Goal: Task Accomplishment & Management: Manage account settings

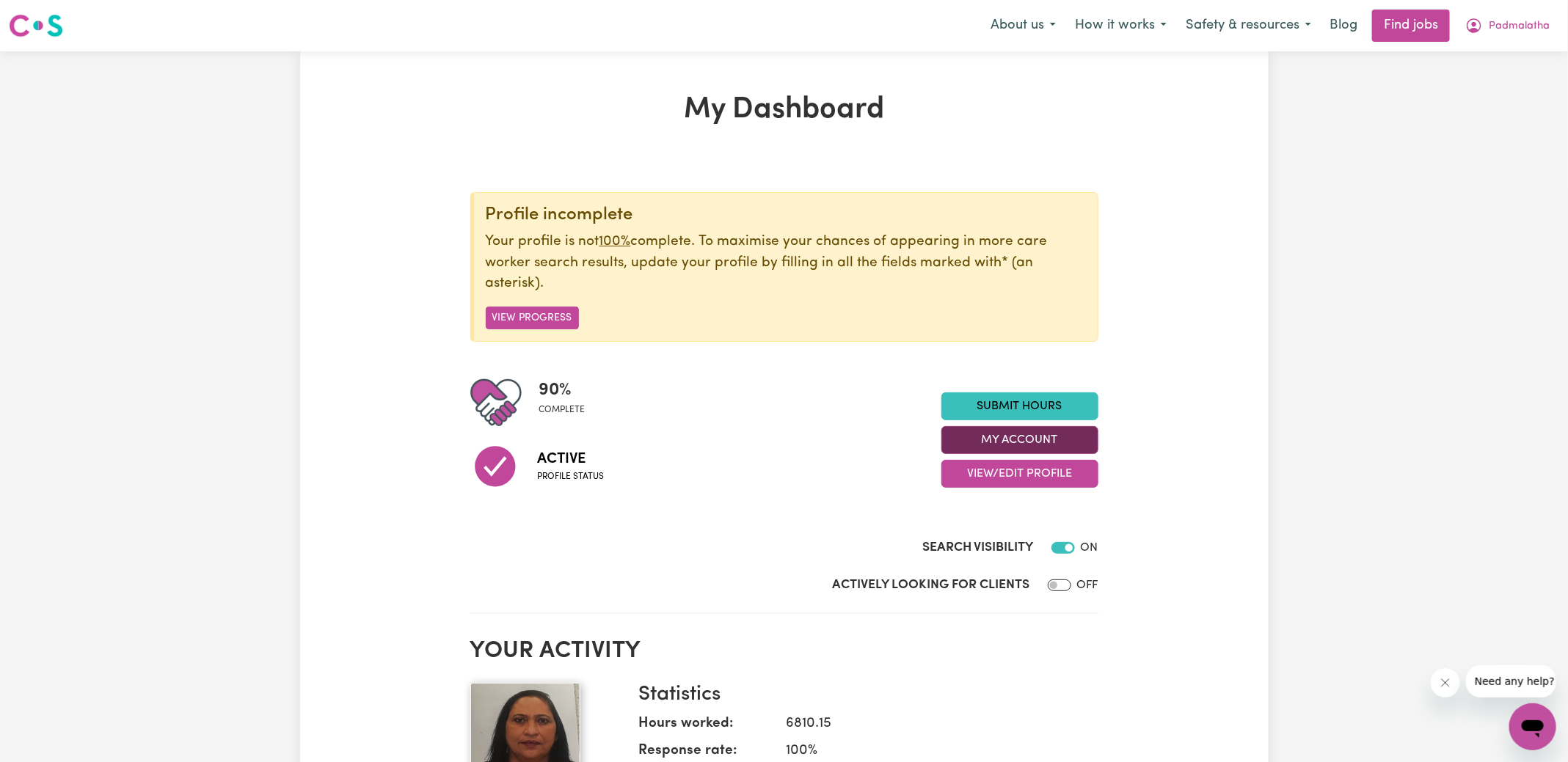
click at [986, 442] on button "My Account" at bounding box center [1020, 440] width 157 height 28
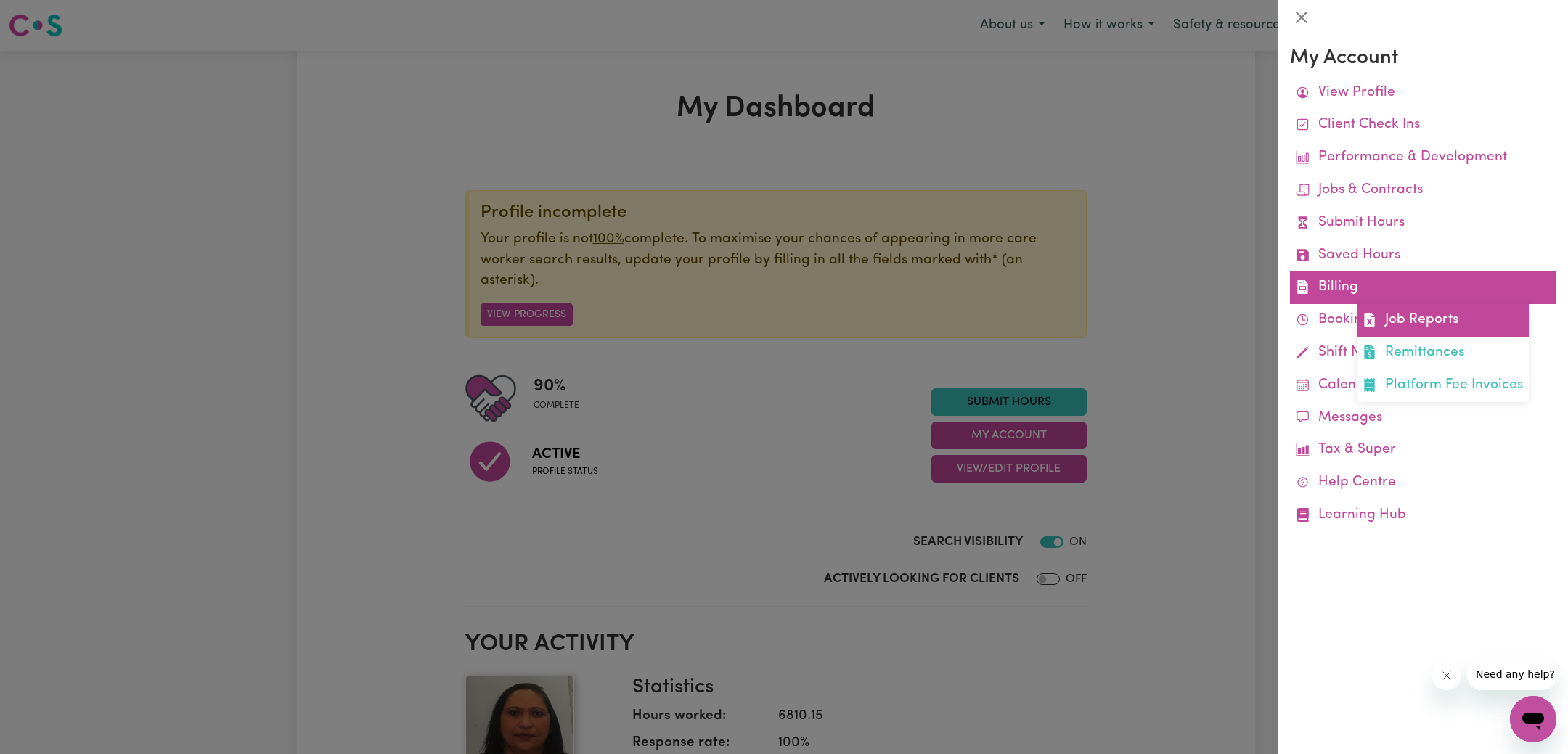
click at [1410, 309] on link "Job Reports" at bounding box center [1442, 321] width 172 height 32
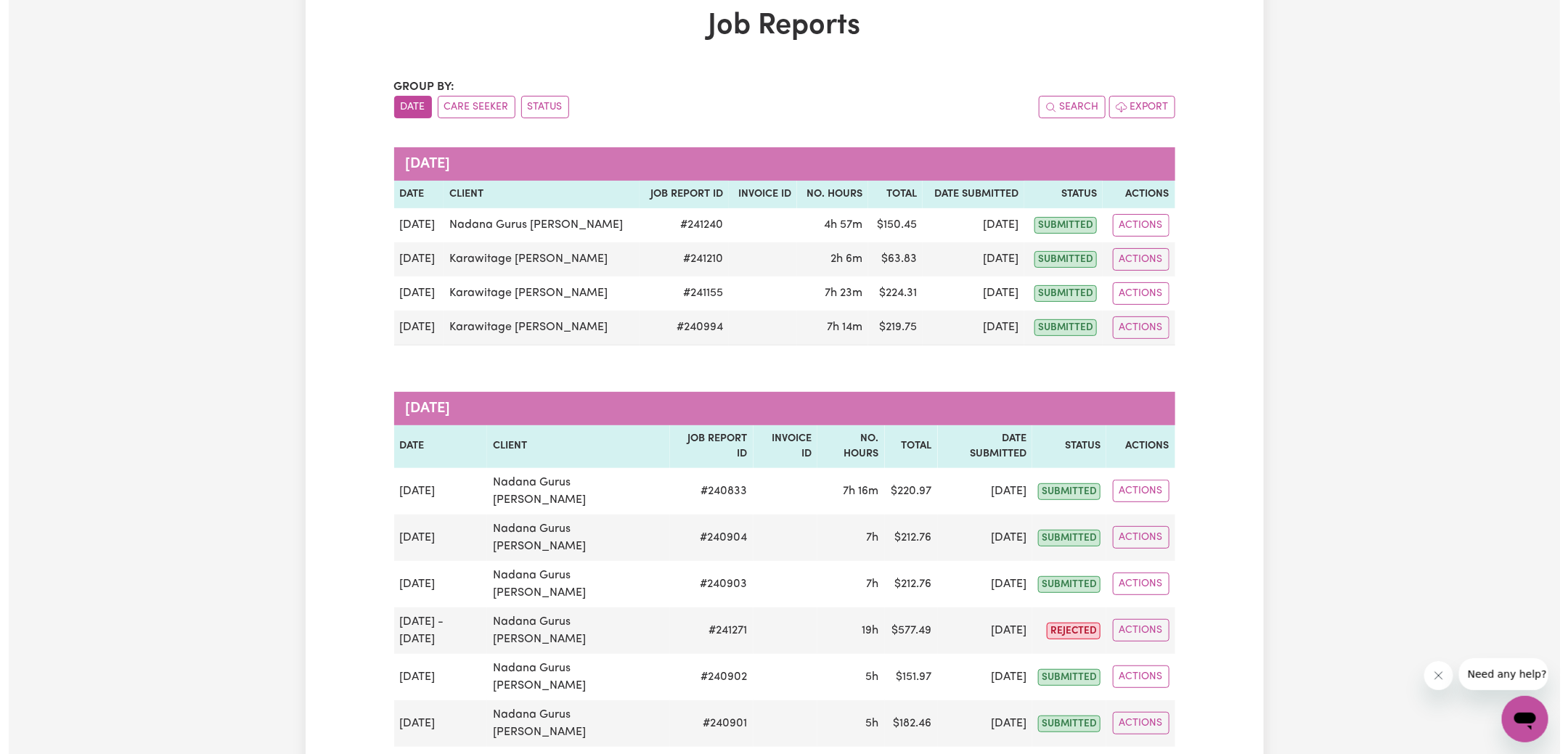
scroll to position [306, 0]
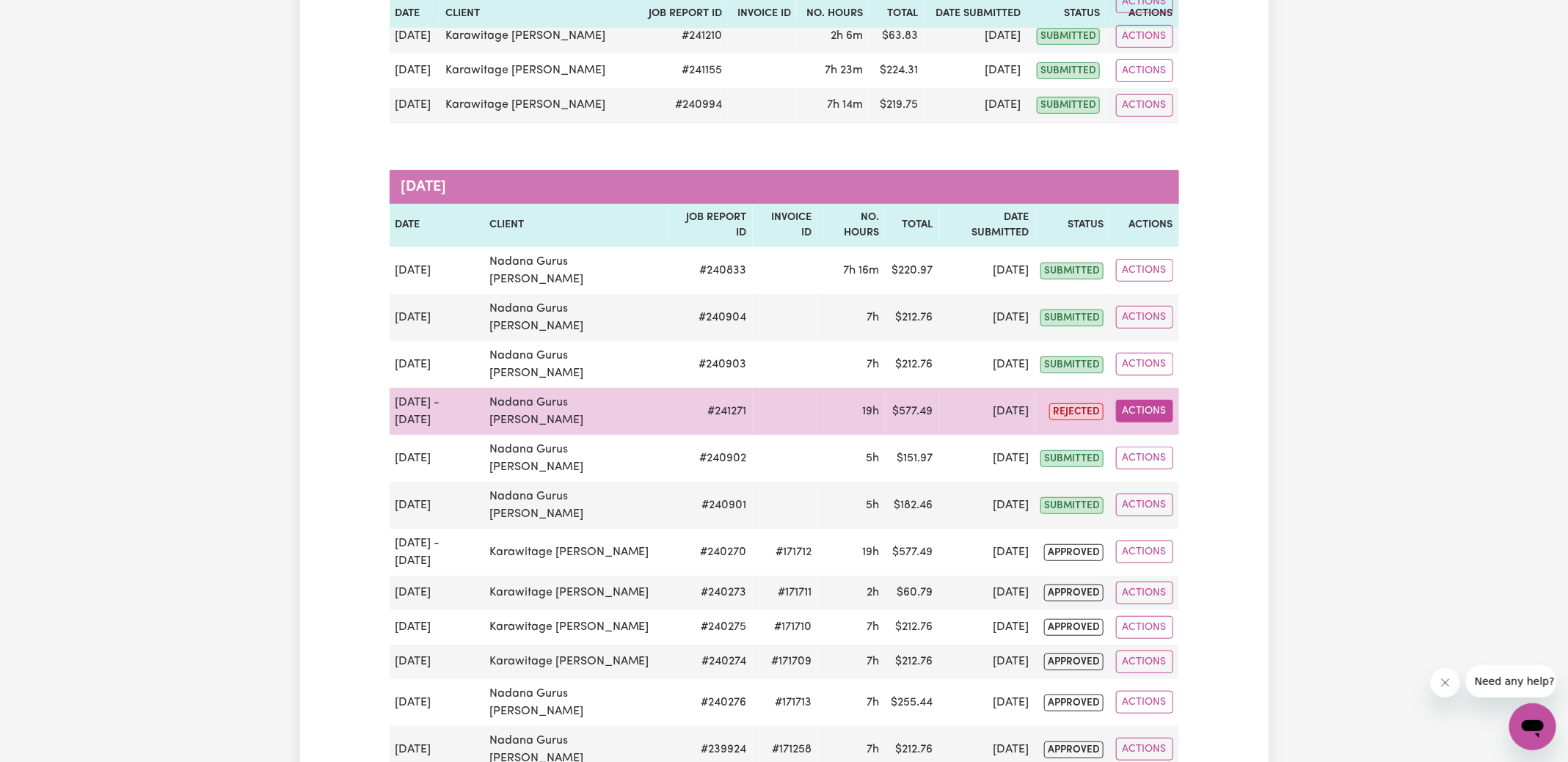
click at [1158, 400] on button "Actions" at bounding box center [1144, 411] width 57 height 22
click at [1227, 430] on link "View Job Report" at bounding box center [1179, 445] width 125 height 29
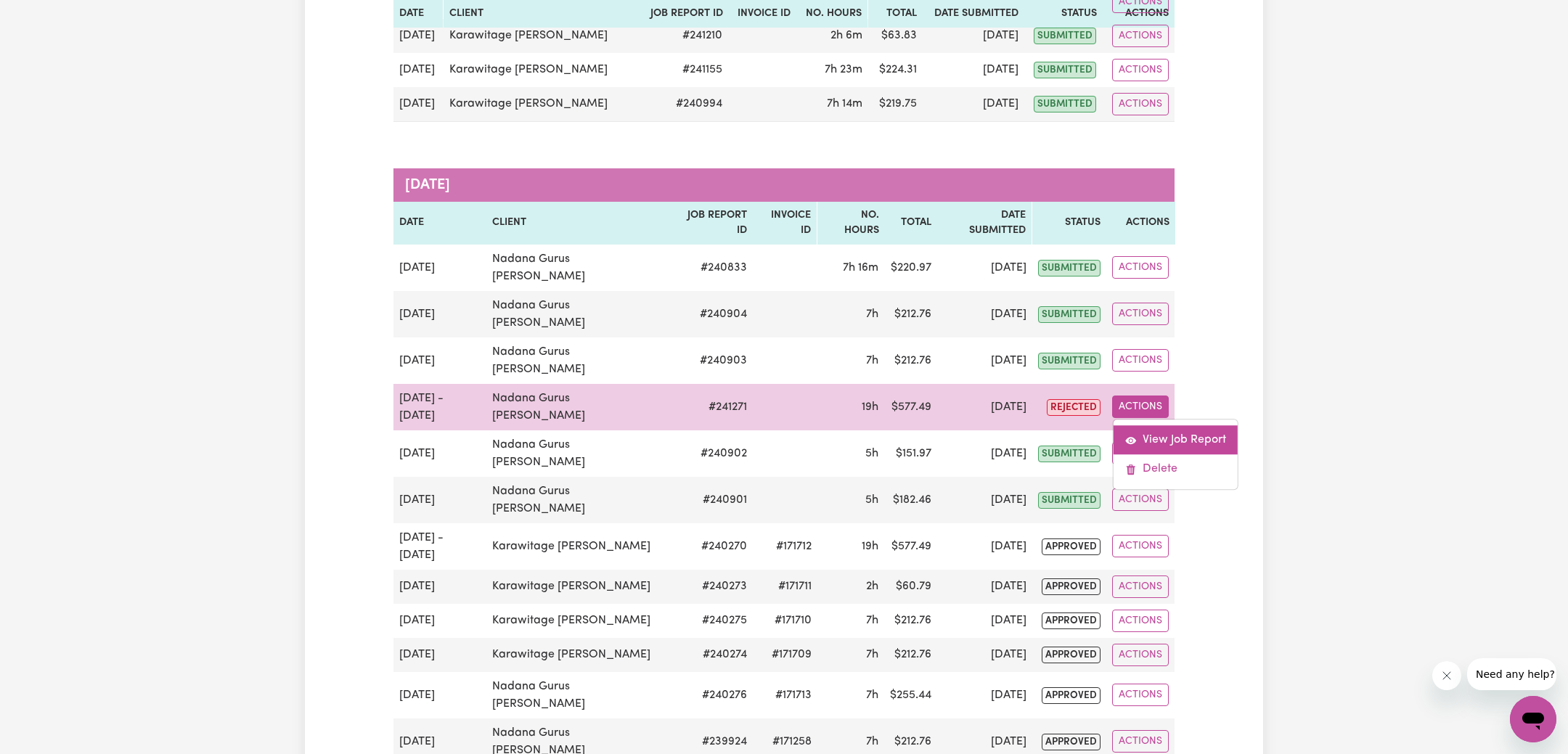
select select "pm"
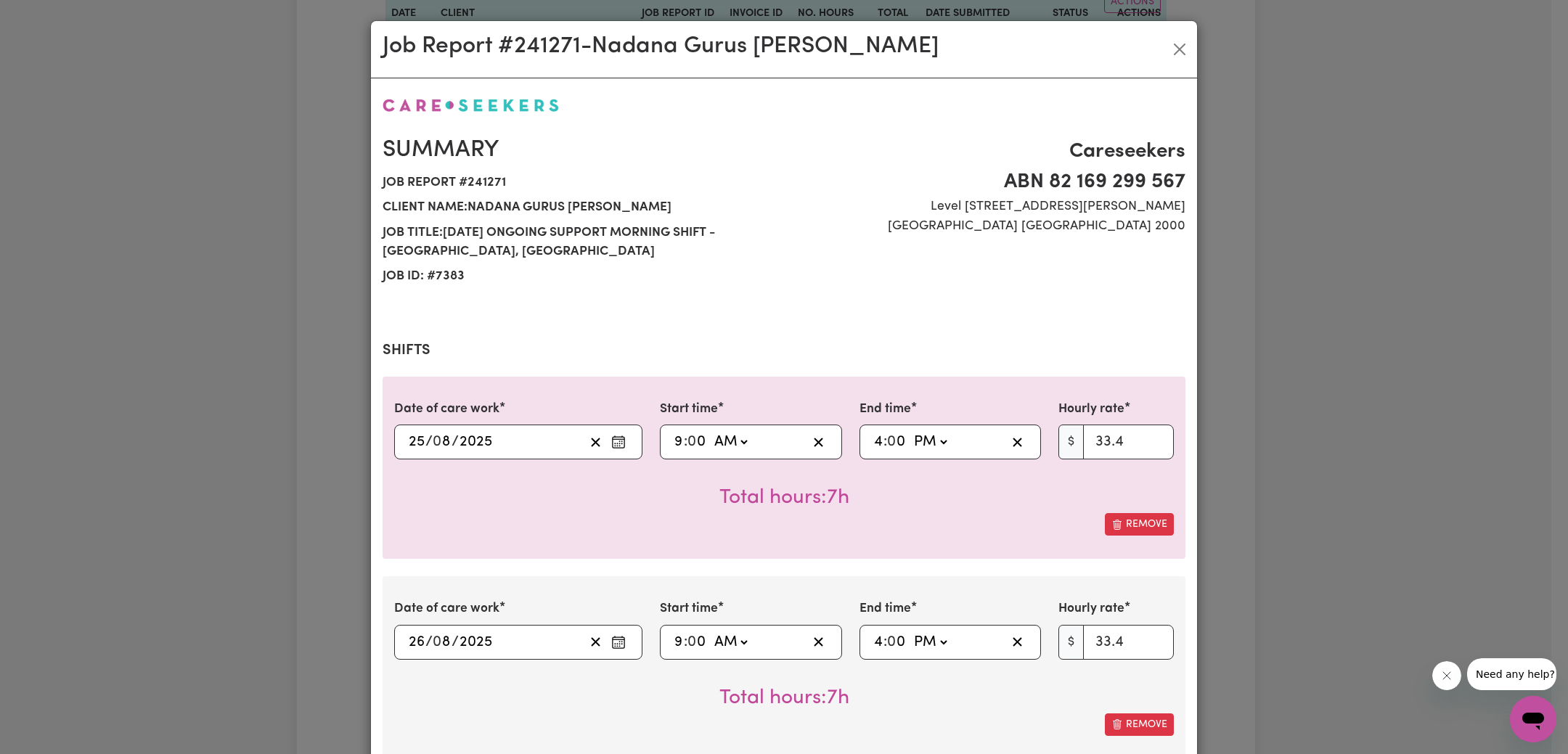
select select "33.4-Weekday"
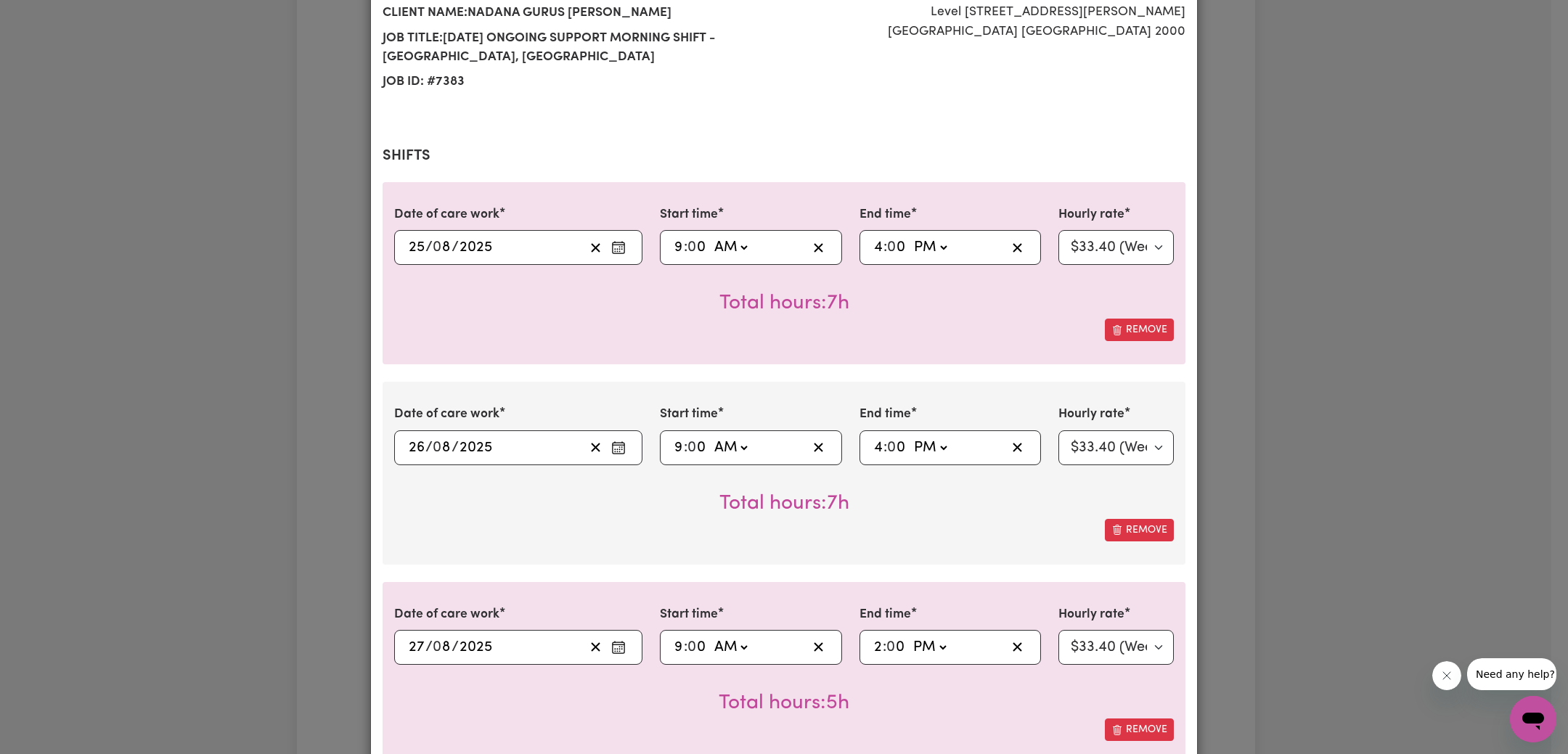
scroll to position [199, 0]
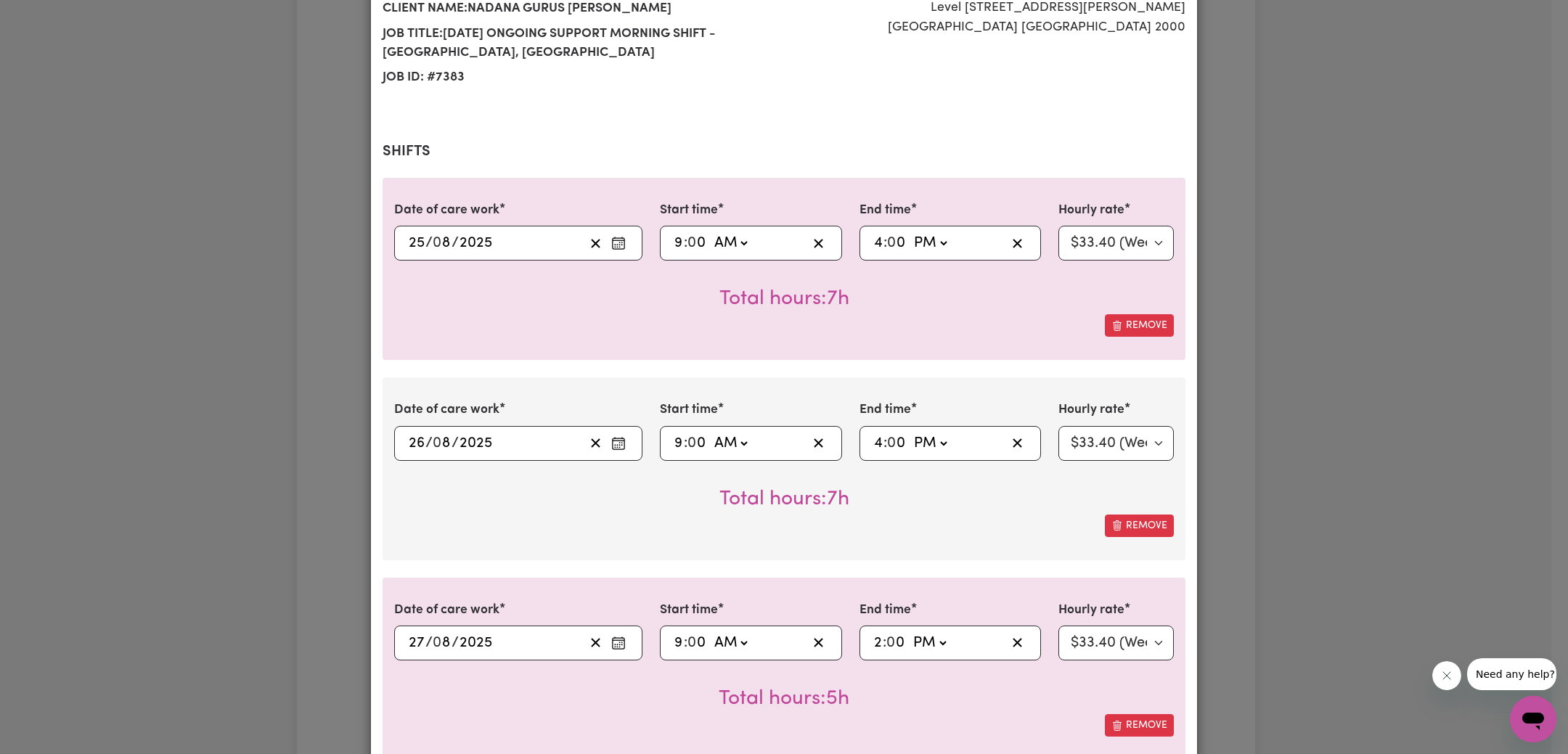
click at [873, 637] on input "2" at bounding box center [878, 642] width 9 height 21
type input "13:00"
type input "1"
type input "23:00"
type input "11"
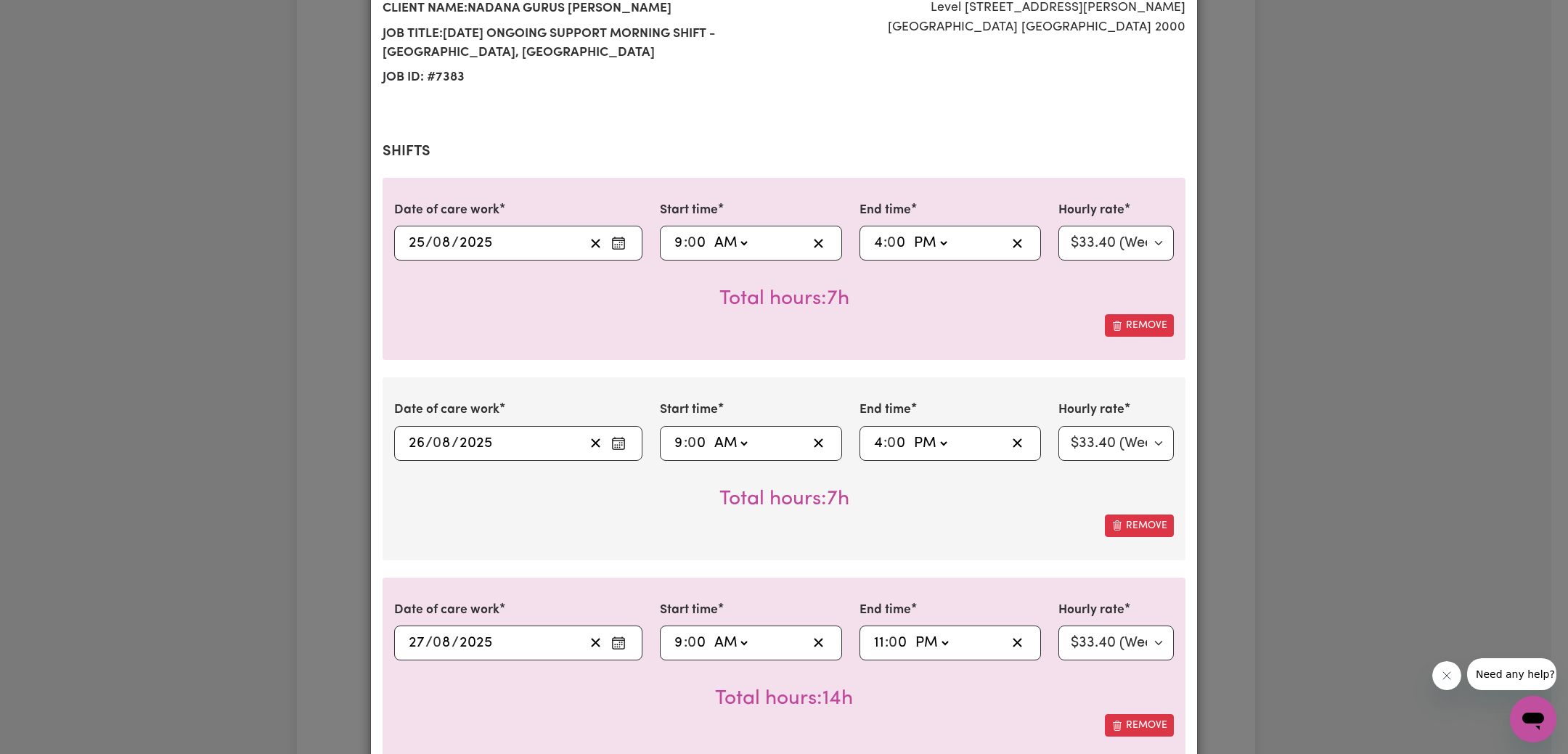
click at [933, 640] on select "AM PM" at bounding box center [932, 642] width 39 height 21
select select "am"
click at [912, 632] on select "AM PM" at bounding box center [932, 642] width 39 height 21
type input "11:00"
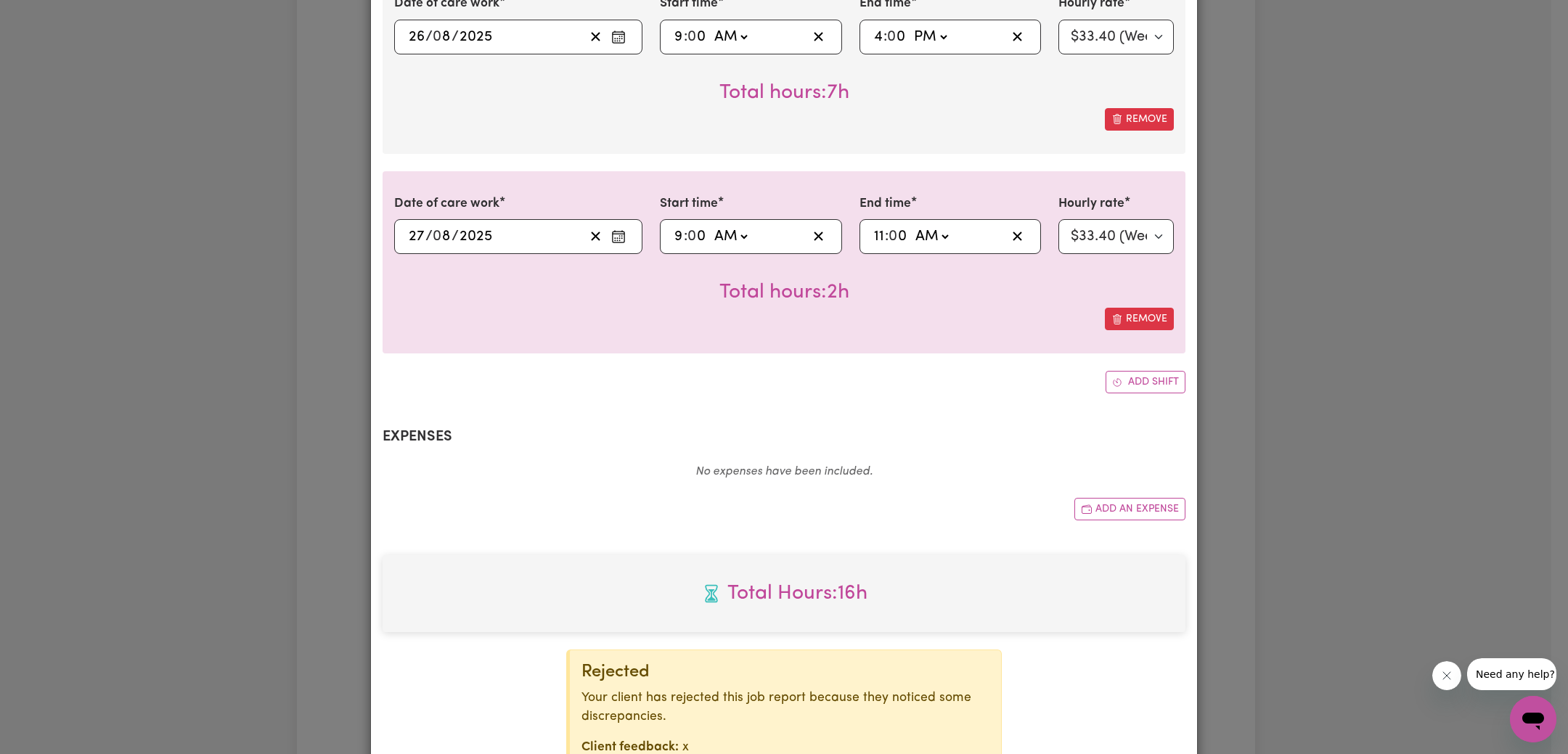
scroll to position [717, 0]
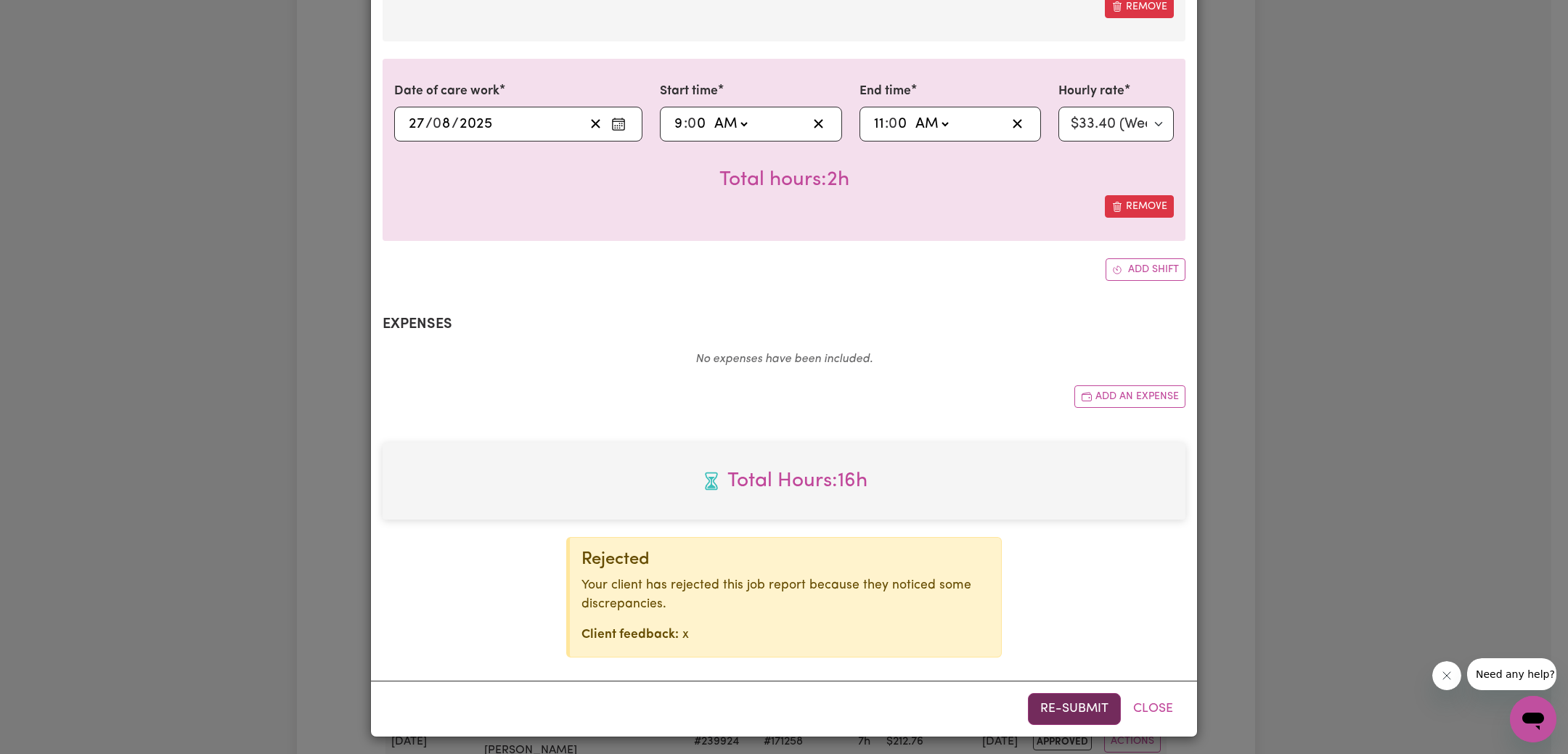
click at [1059, 705] on button "Re-submit" at bounding box center [1074, 709] width 93 height 32
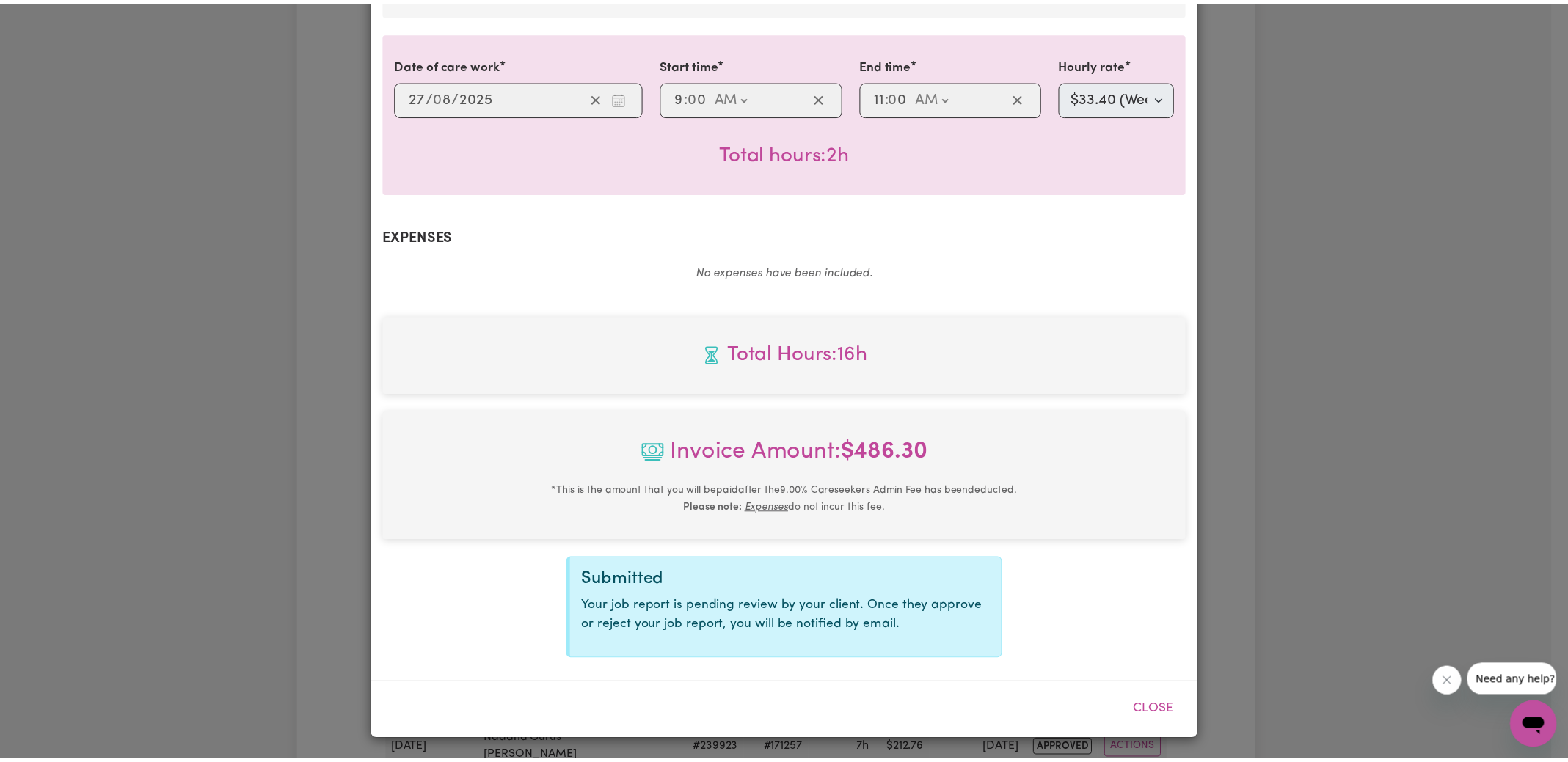
scroll to position [703, 0]
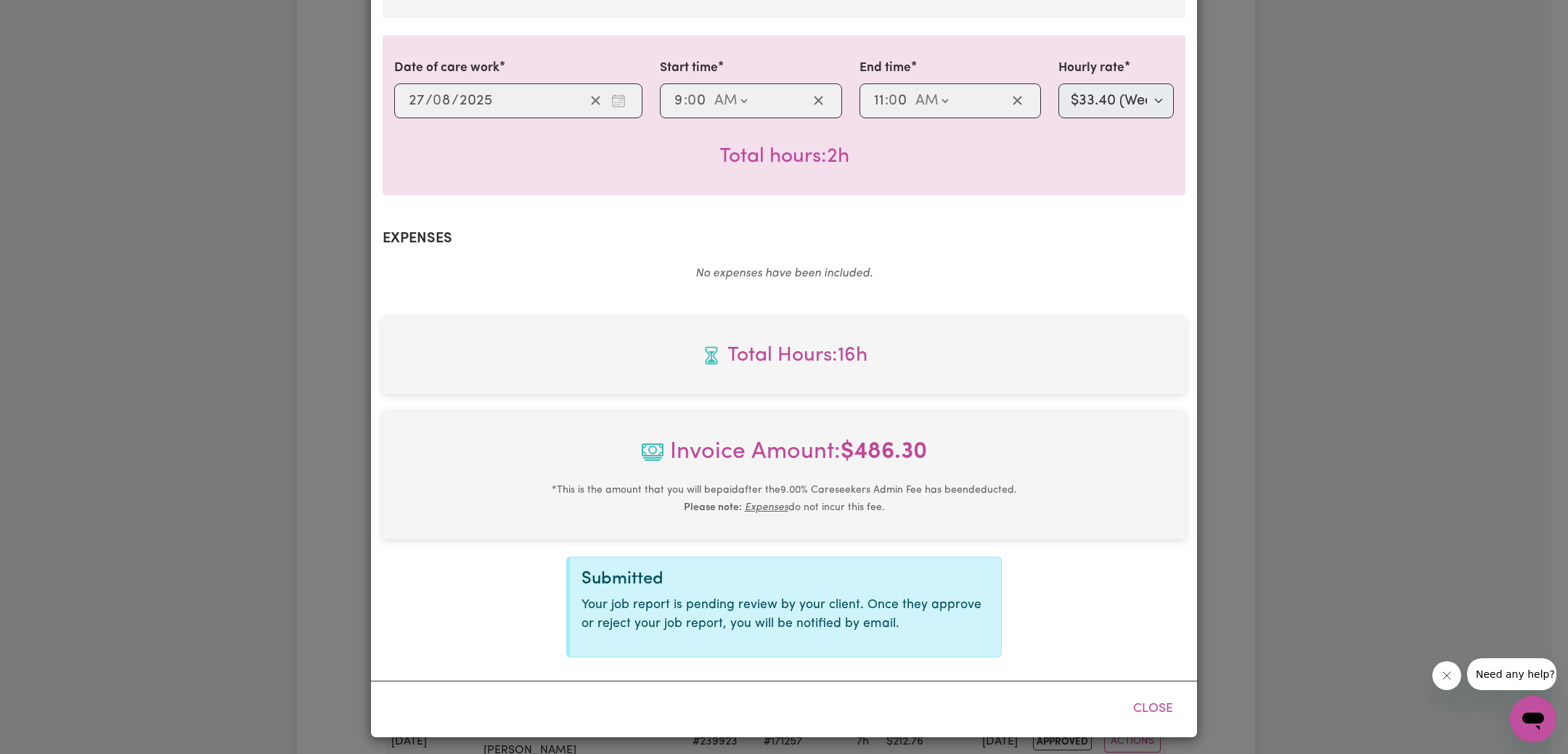
click at [1385, 178] on div "Job Report # 241271 - [PERSON_NAME] [PERSON_NAME] Summary Job report # 241271 C…" at bounding box center [784, 377] width 1568 height 754
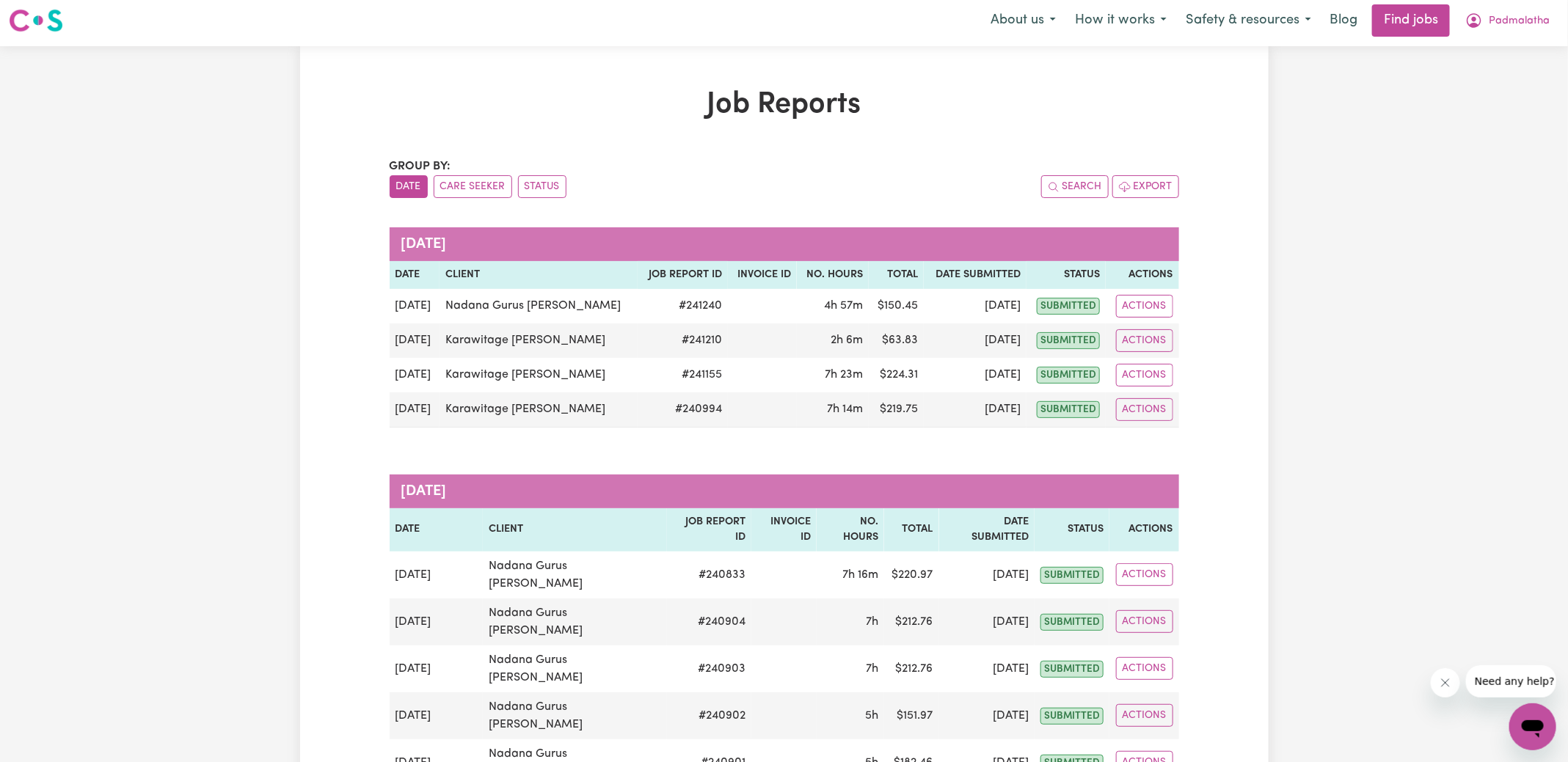
scroll to position [0, 0]
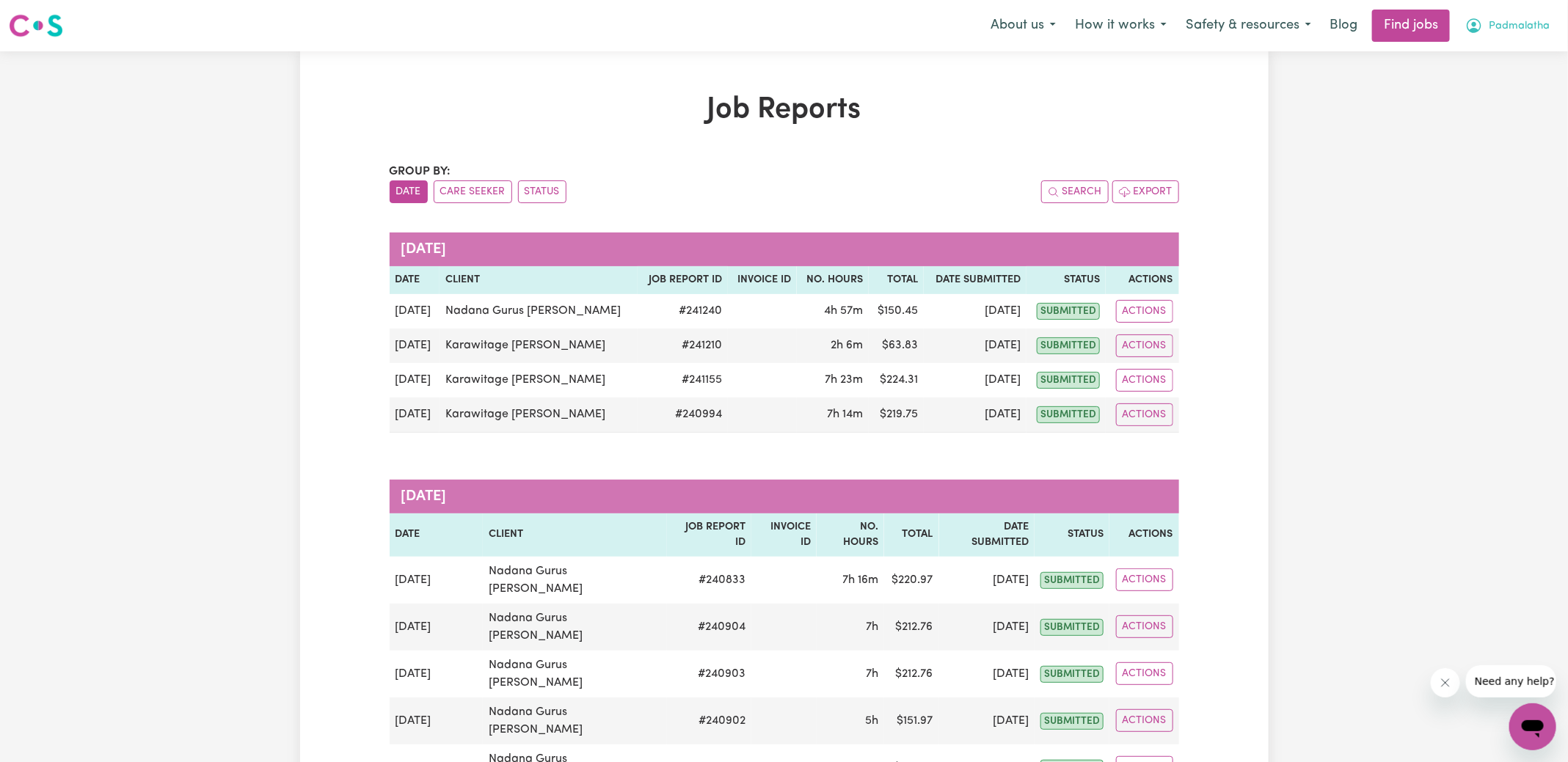
click at [1487, 17] on button "Padmalatha" at bounding box center [1507, 26] width 104 height 31
click at [1476, 108] on link "Logout" at bounding box center [1501, 112] width 116 height 28
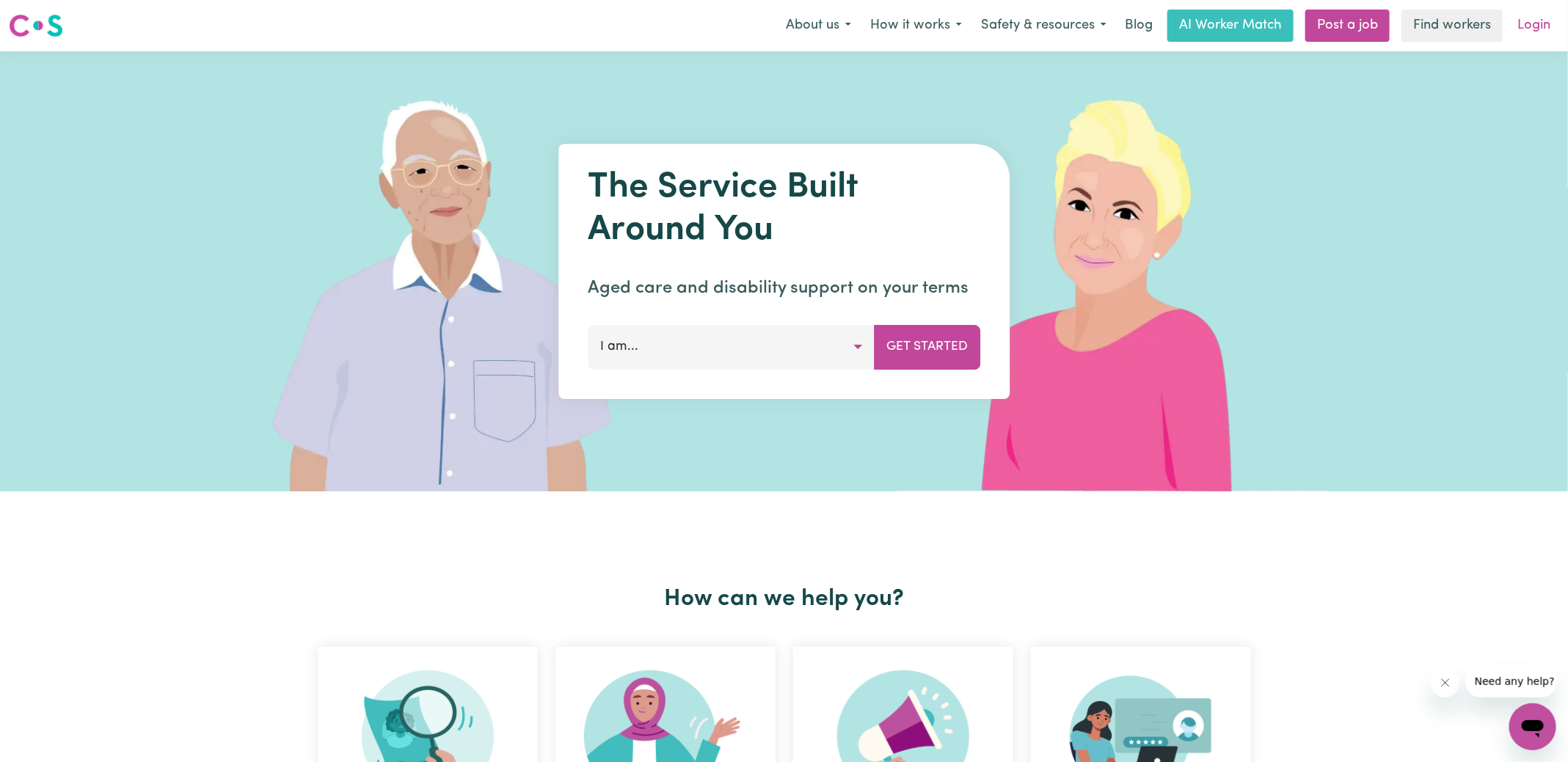
click at [1526, 27] on link "Login" at bounding box center [1533, 25] width 51 height 32
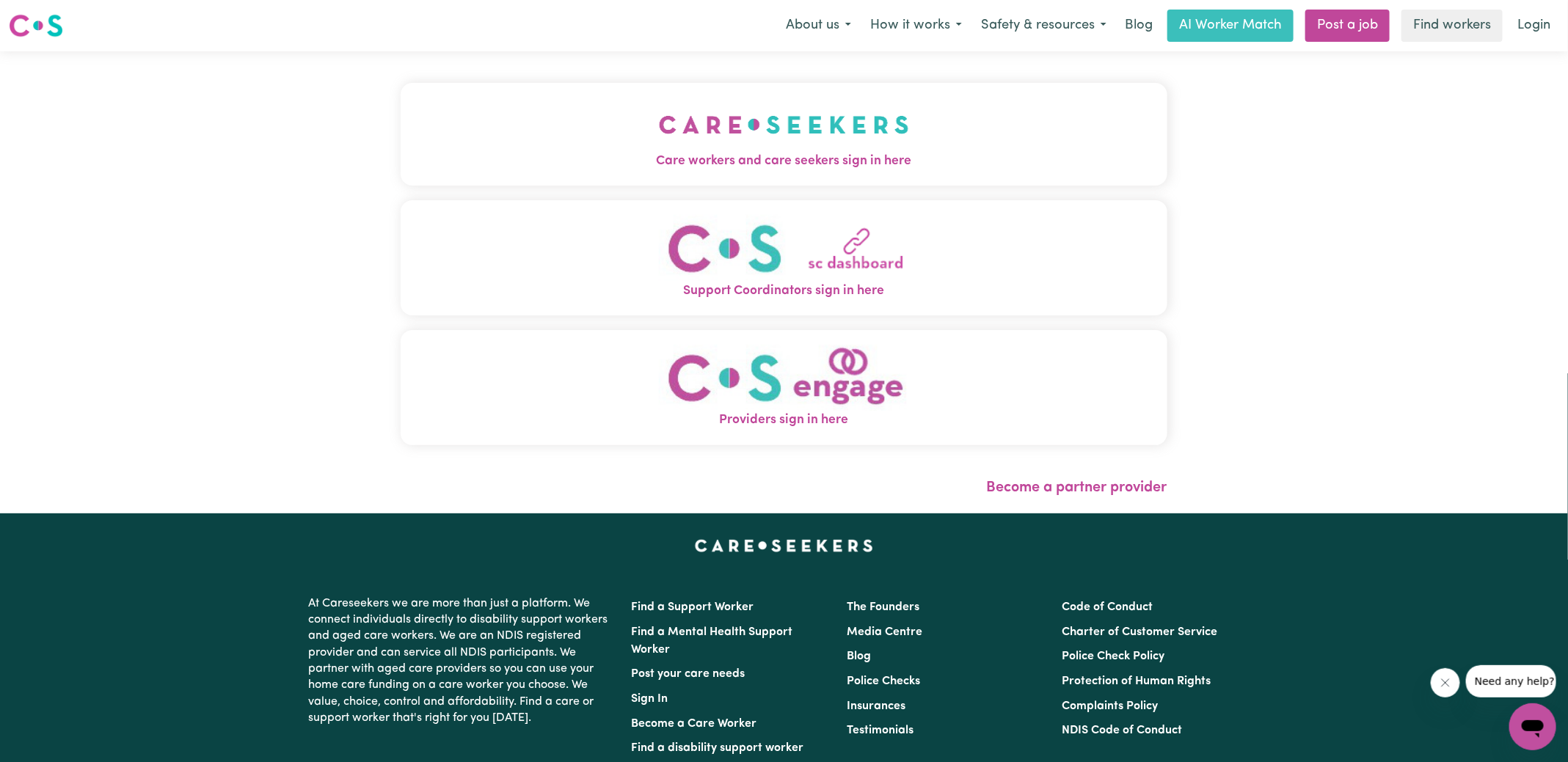
click at [781, 137] on img "Care workers and care seekers sign in here" at bounding box center [783, 124] width 250 height 54
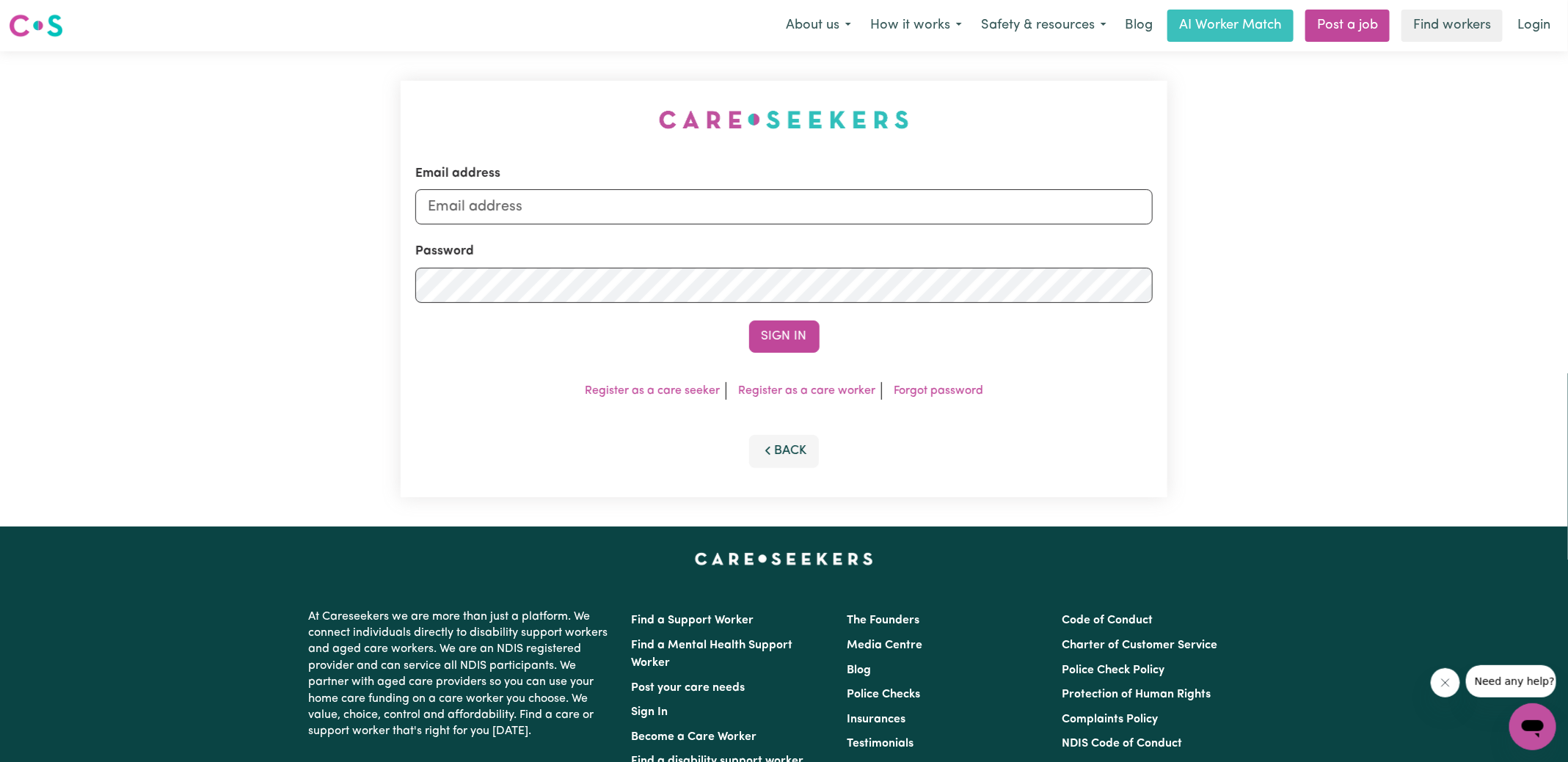
type input "superuser~[EMAIL_ADDRESS][DOMAIN_NAME]"
click at [505, 123] on div "Email address superuser~[EMAIL_ADDRESS][DOMAIN_NAME] Password Sign In Register …" at bounding box center [783, 289] width 784 height 475
click at [781, 340] on button "Sign In" at bounding box center [784, 336] width 70 height 32
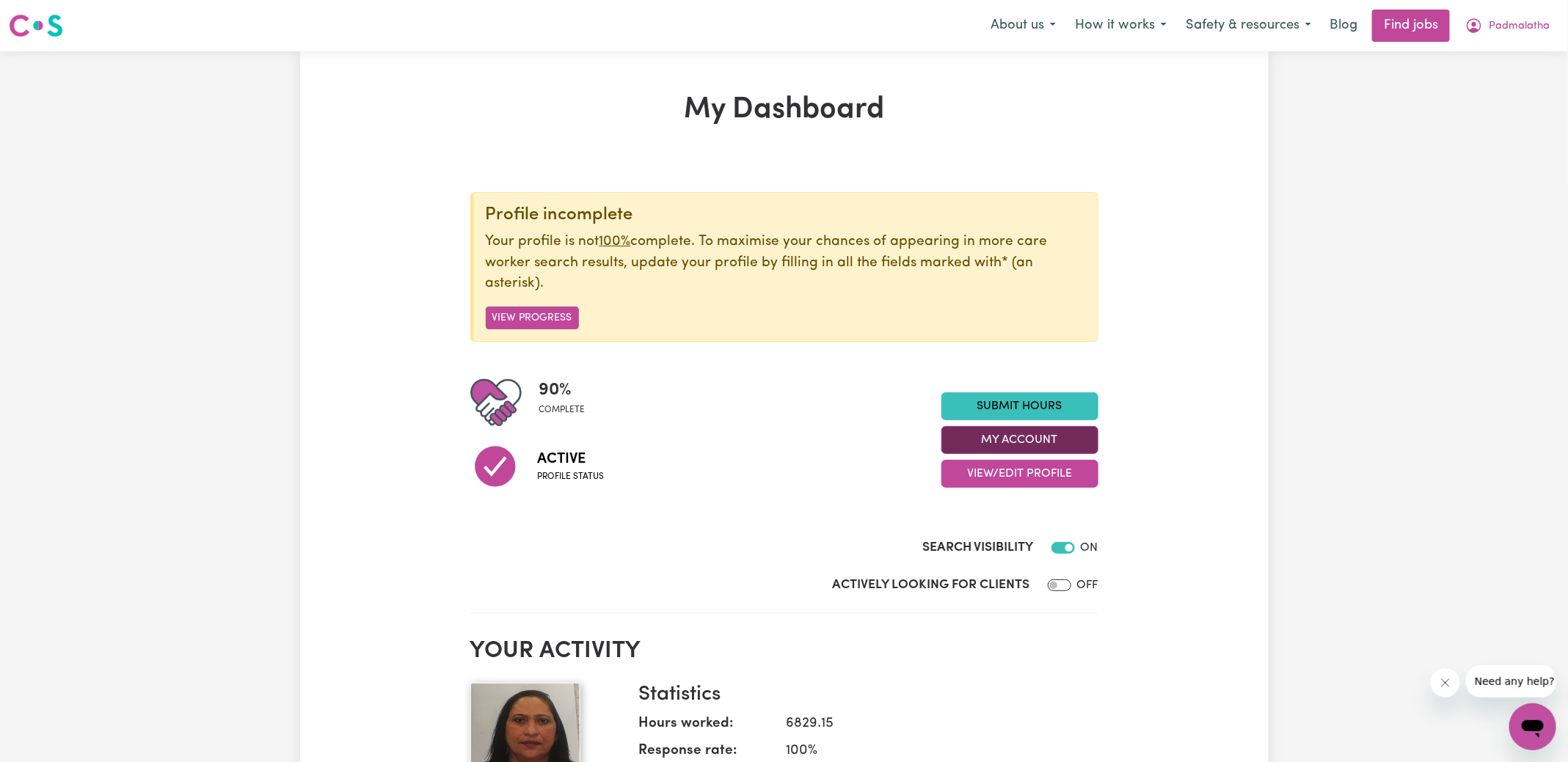
click at [1061, 427] on button "My Account" at bounding box center [1020, 440] width 157 height 28
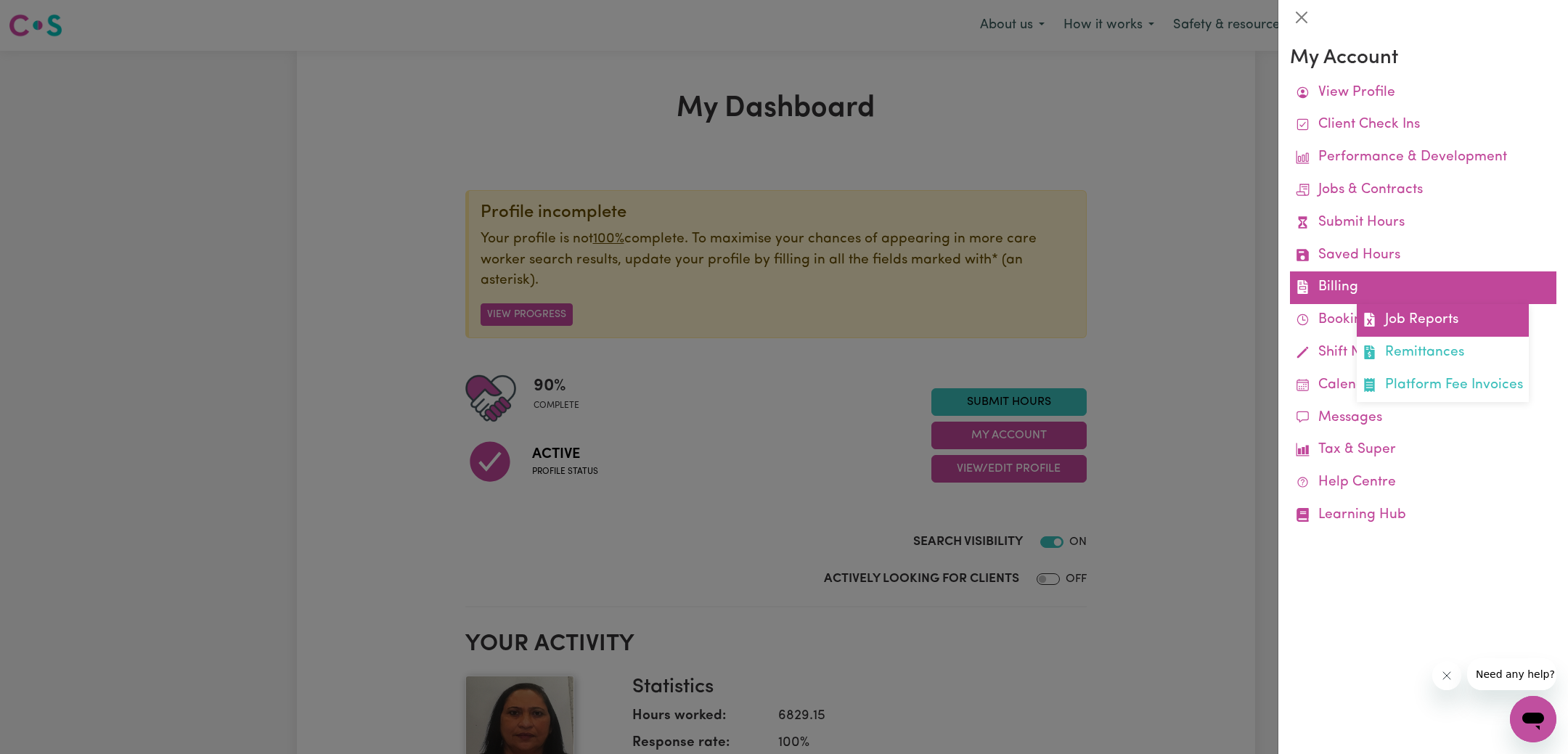
click at [1409, 321] on link "Job Reports" at bounding box center [1442, 321] width 172 height 32
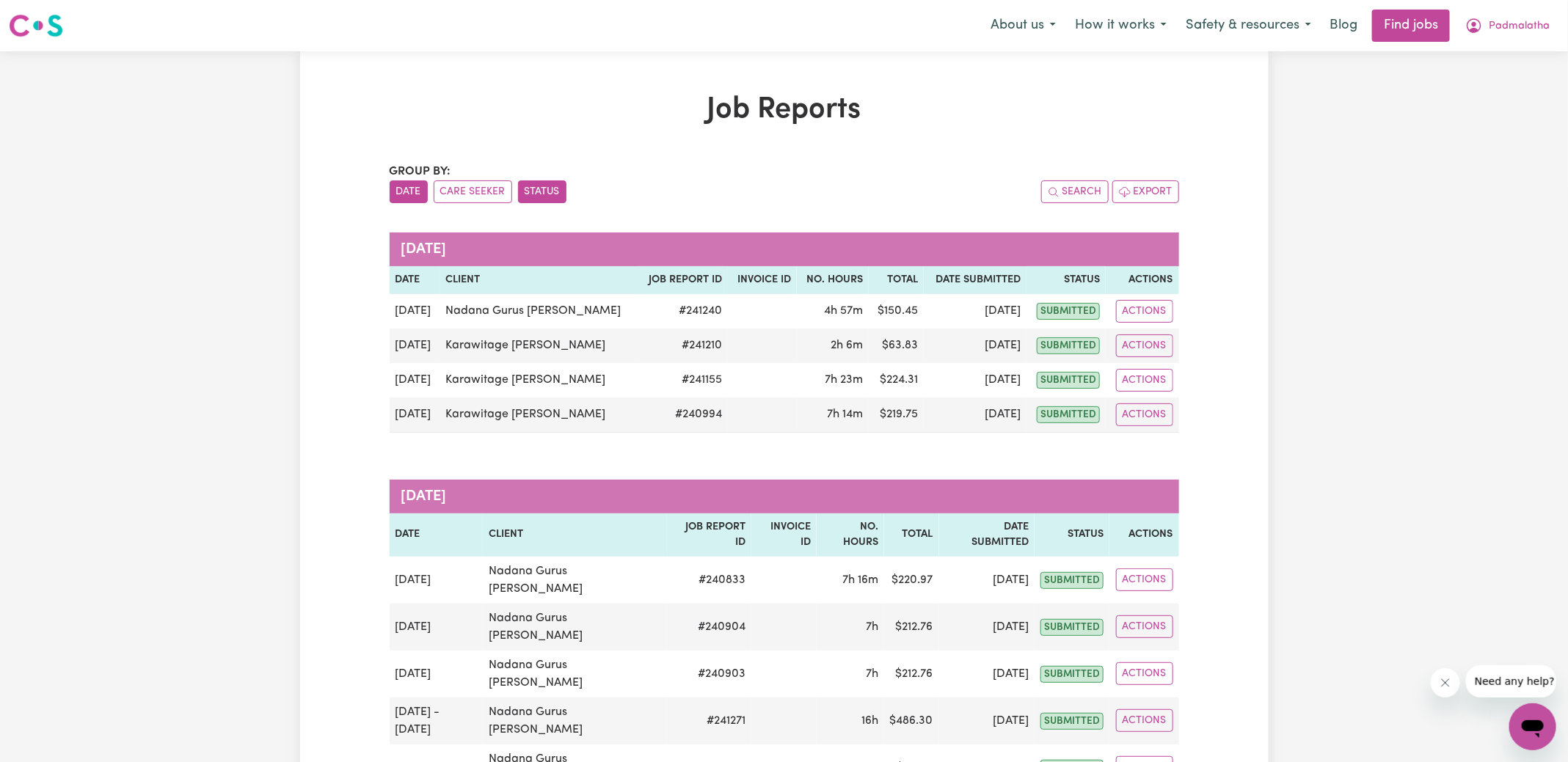
click at [540, 196] on button "Status" at bounding box center [542, 192] width 48 height 22
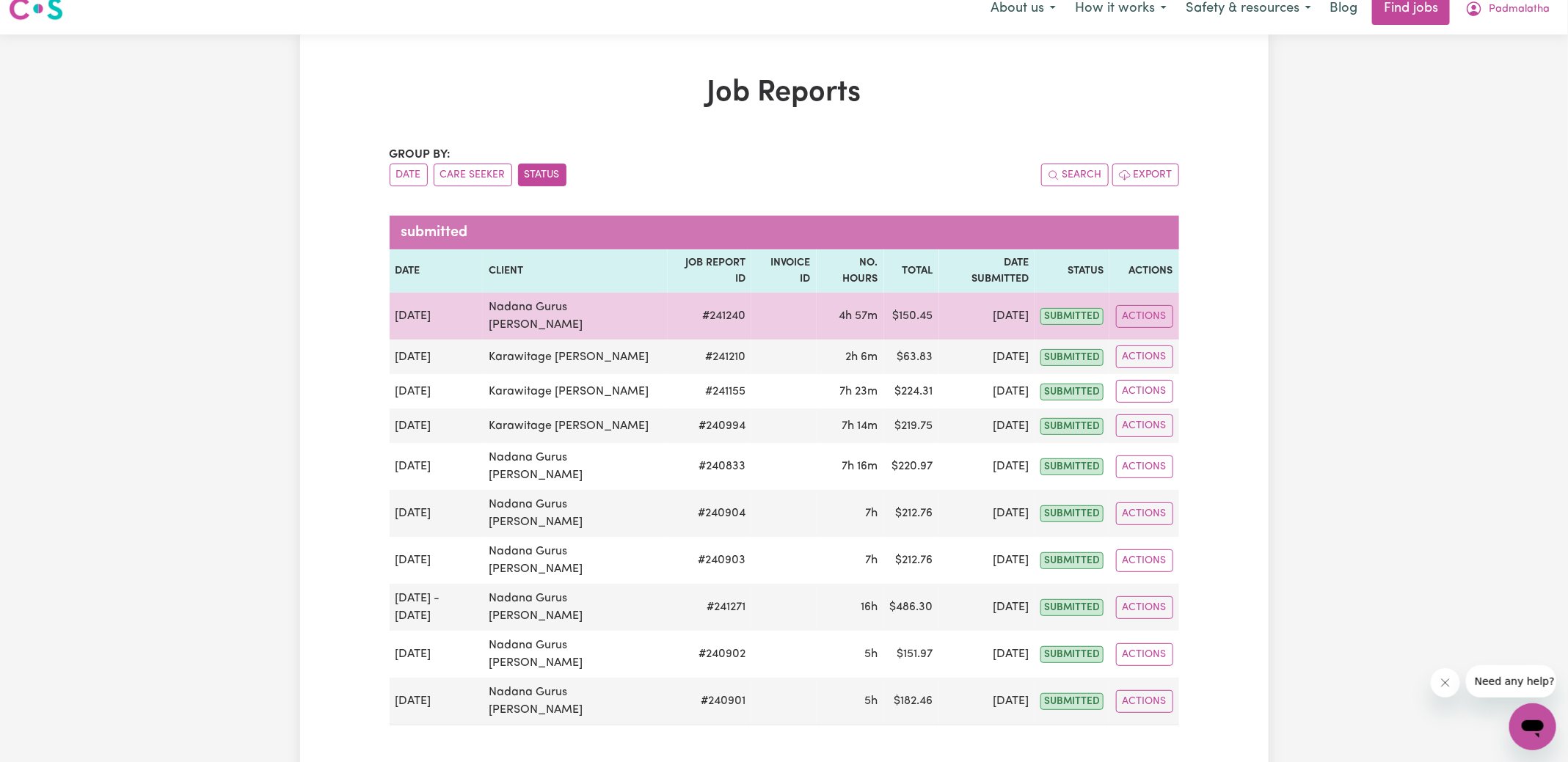
scroll to position [35, 0]
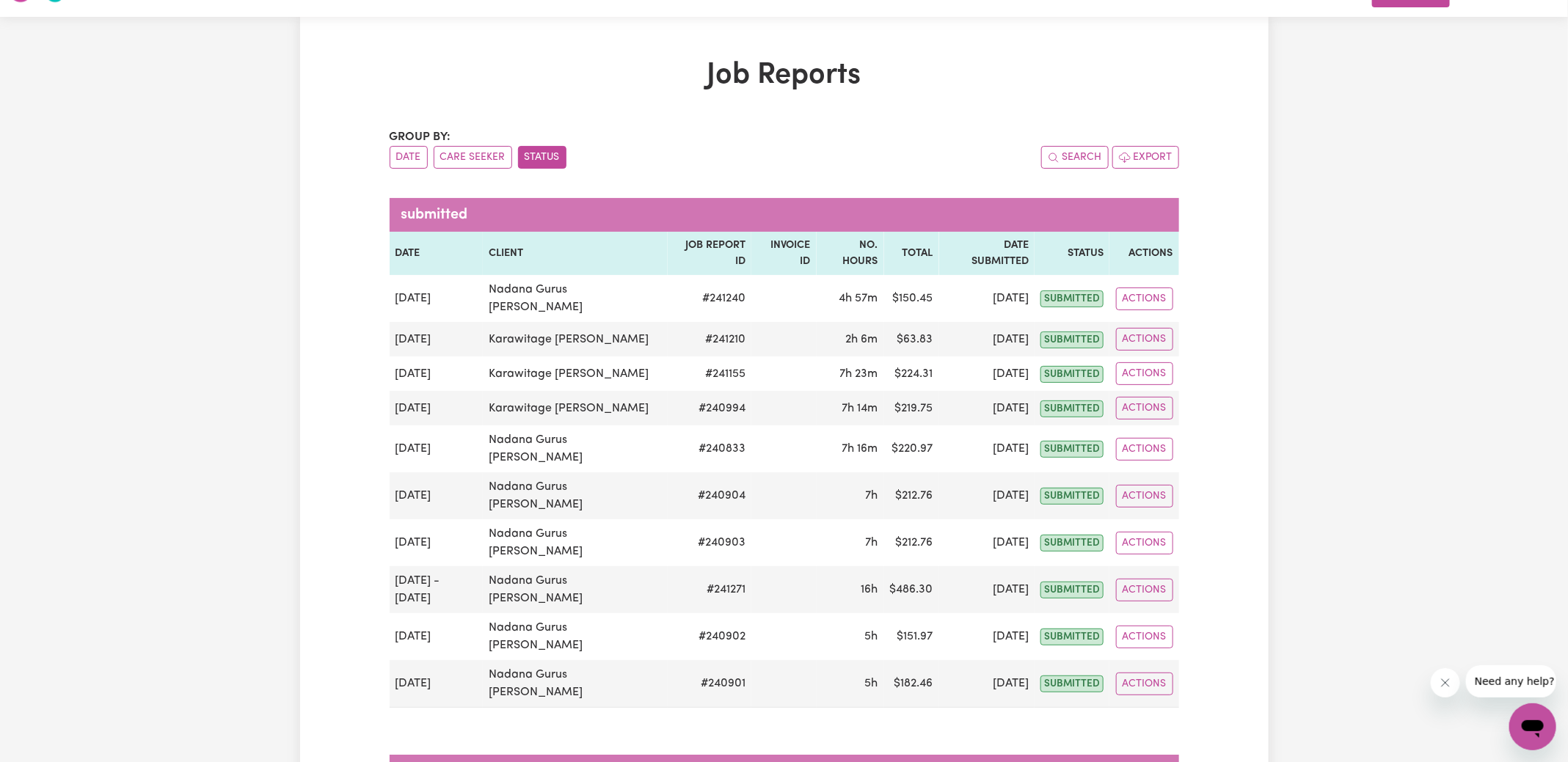
drag, startPoint x: 909, startPoint y: 107, endPoint x: 889, endPoint y: 188, distance: 83.4
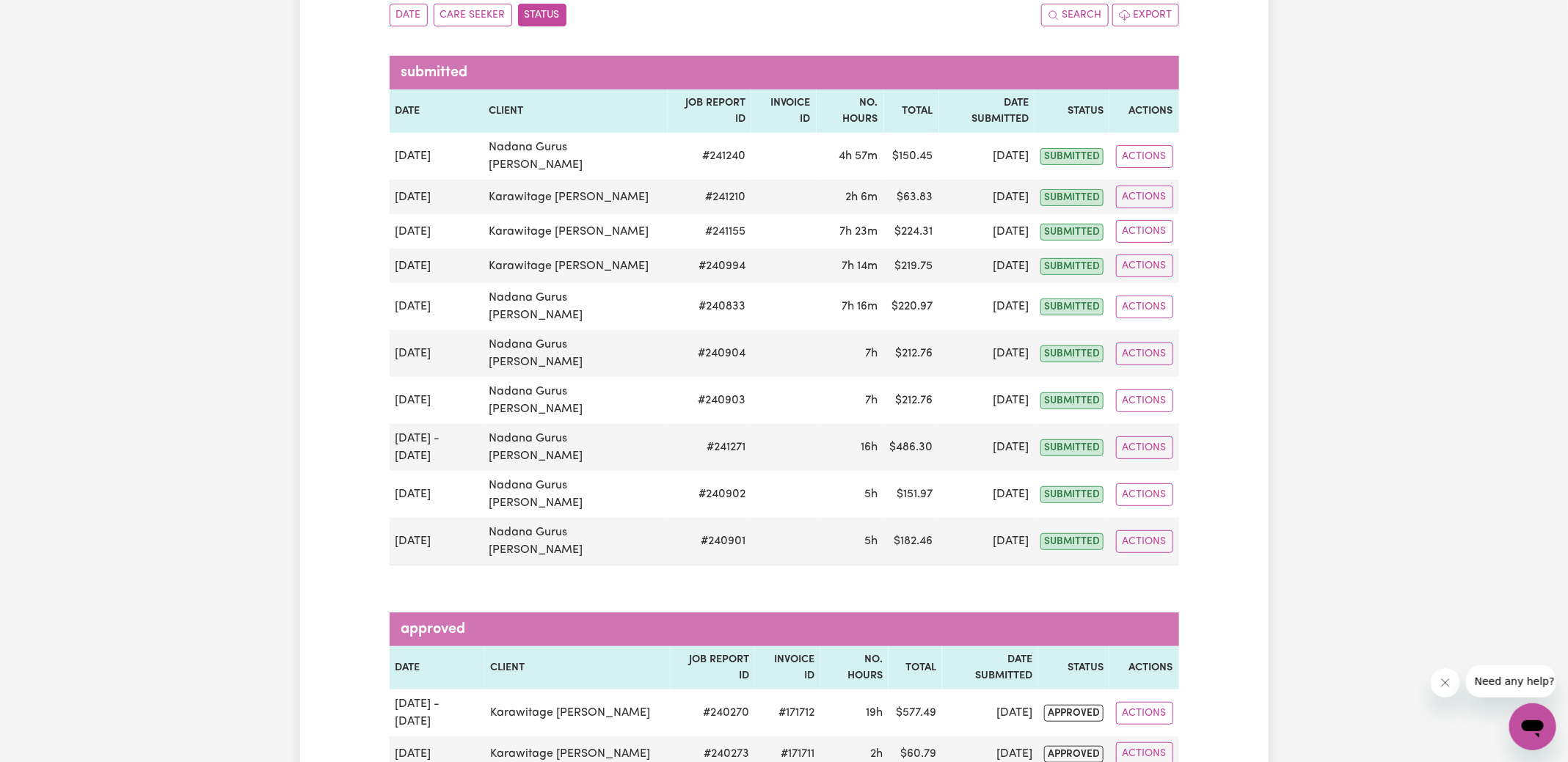
scroll to position [0, 0]
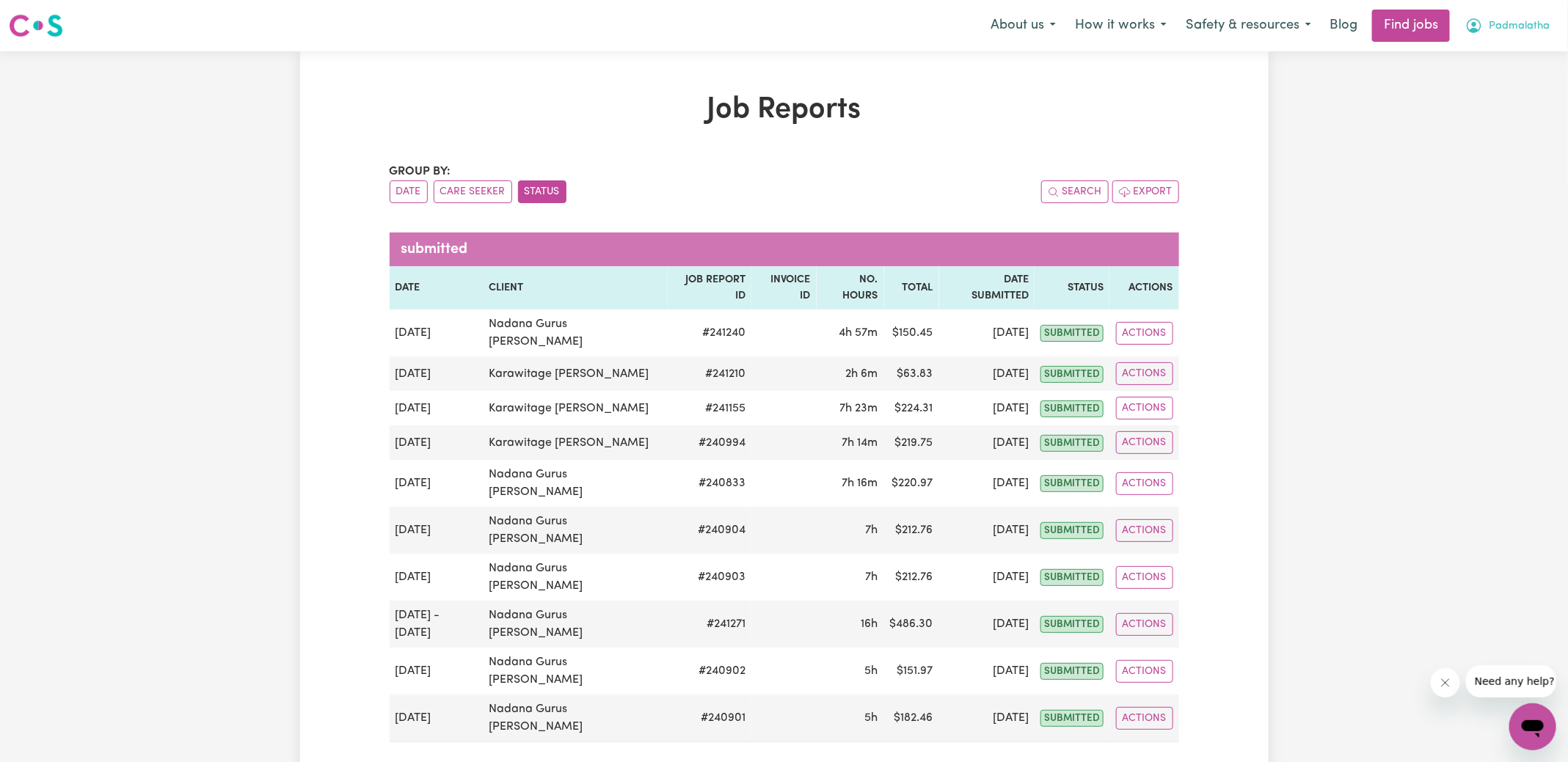
click at [1491, 28] on span "Padmalatha" at bounding box center [1519, 26] width 61 height 16
click at [1478, 109] on link "Logout" at bounding box center [1501, 112] width 116 height 28
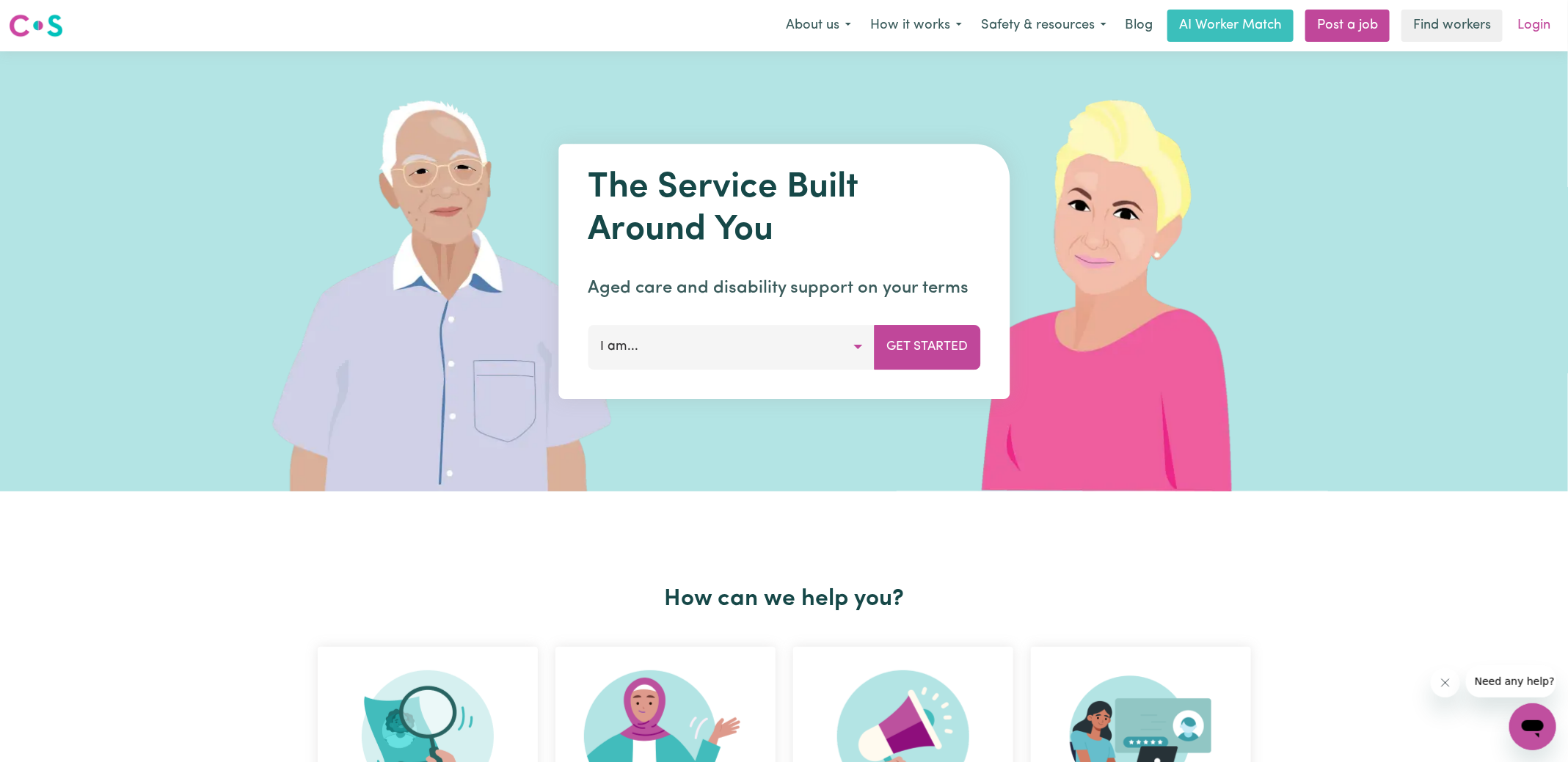
click at [1534, 28] on link "Login" at bounding box center [1533, 25] width 51 height 32
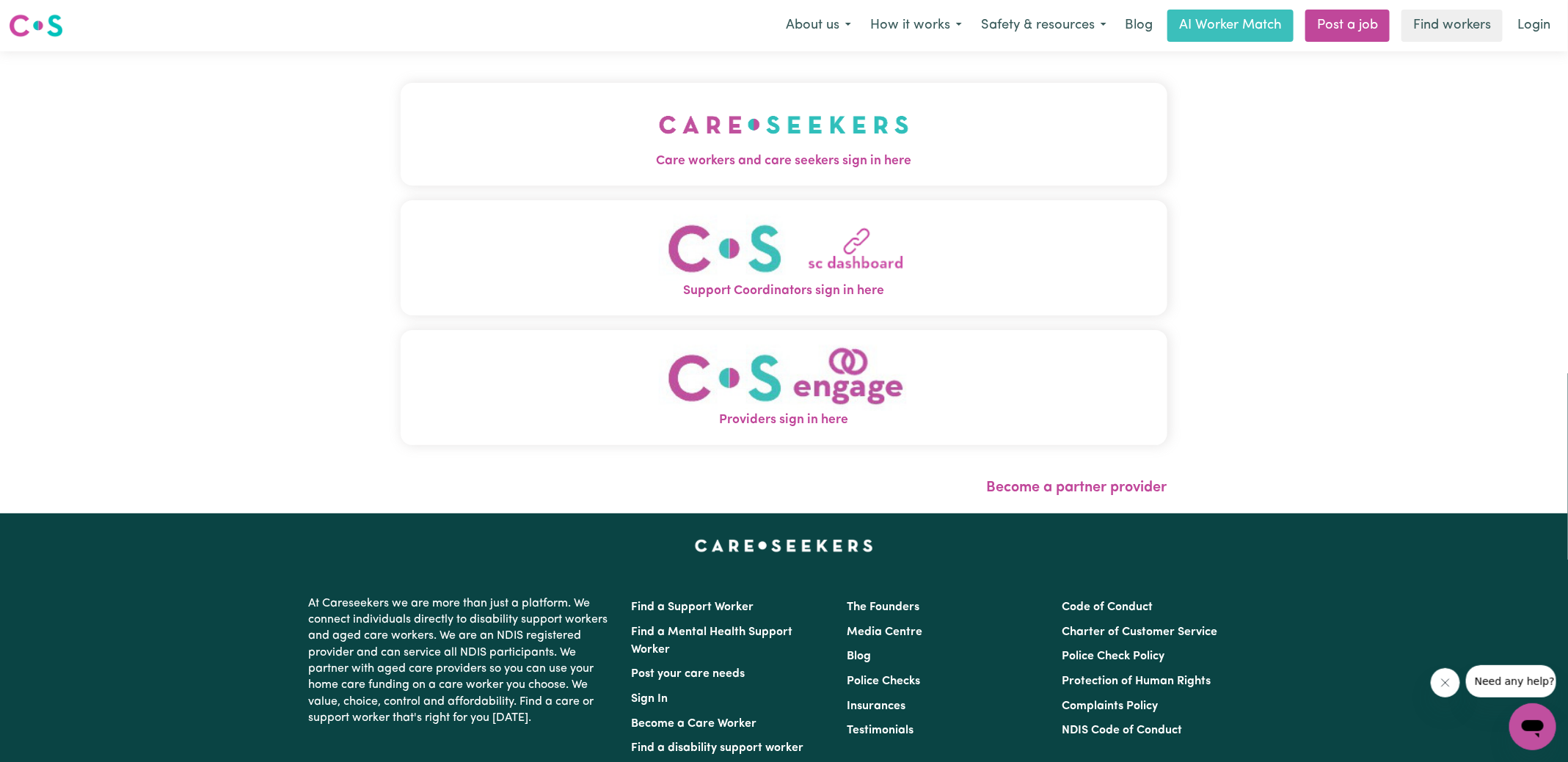
click at [590, 153] on span "Care workers and care seekers sign in here" at bounding box center [783, 162] width 767 height 19
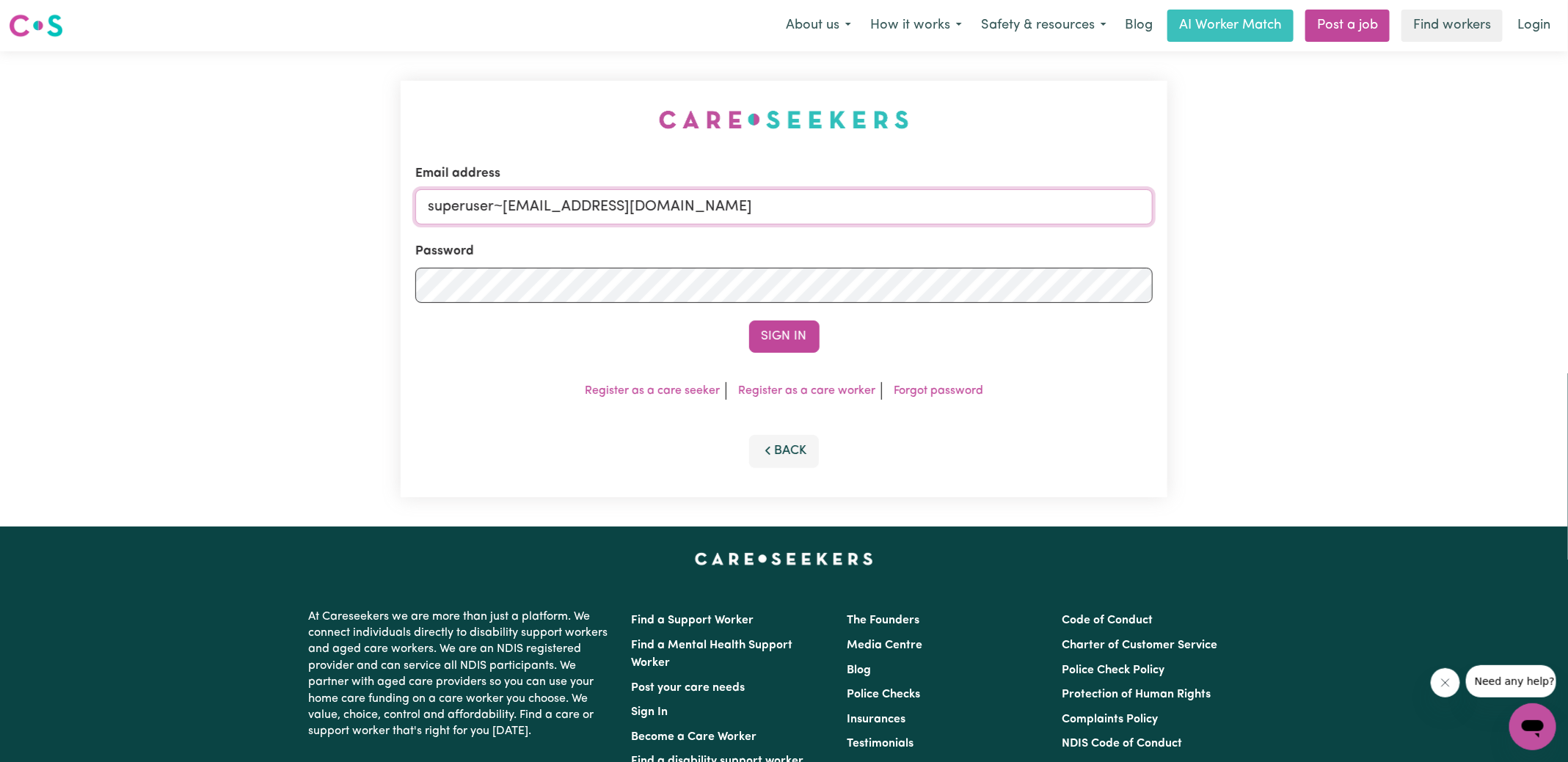
drag, startPoint x: 503, startPoint y: 204, endPoint x: 1211, endPoint y: 304, distance: 715.0
click at [1211, 304] on div "Email address superuser~[EMAIL_ADDRESS][DOMAIN_NAME] Password Sign In Register …" at bounding box center [784, 289] width 1568 height 475
type input "[EMAIL_ADDRESS][DOMAIN_NAME]"
click at [749, 321] on button "Sign In" at bounding box center [784, 336] width 70 height 32
